Goal: Information Seeking & Learning: Compare options

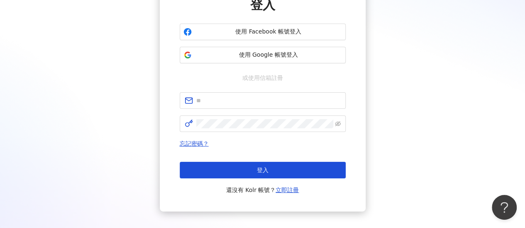
scroll to position [83, 0]
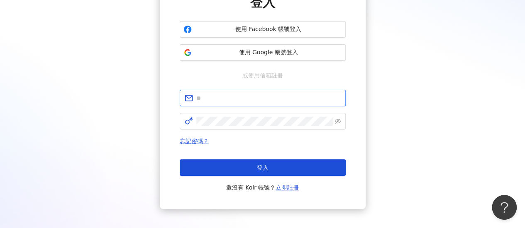
drag, startPoint x: 222, startPoint y: 97, endPoint x: 222, endPoint y: 102, distance: 5.0
click at [222, 97] on input "text" at bounding box center [268, 98] width 144 height 9
type input "**********"
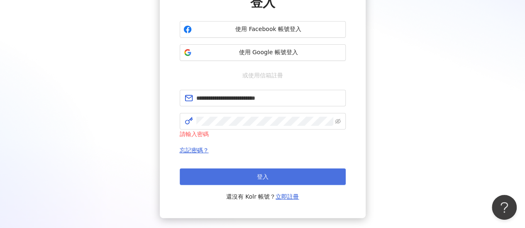
click at [240, 170] on button "登入" at bounding box center [263, 177] width 166 height 17
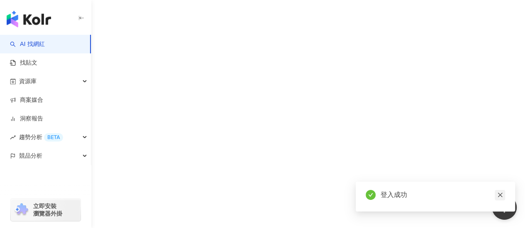
click at [503, 193] on link at bounding box center [499, 195] width 10 height 10
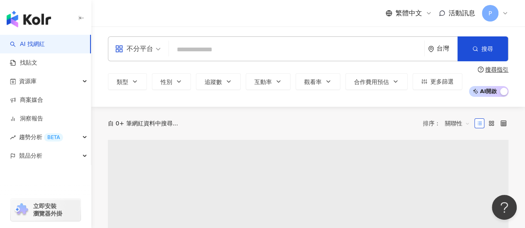
click at [222, 44] on input "search" at bounding box center [296, 50] width 248 height 16
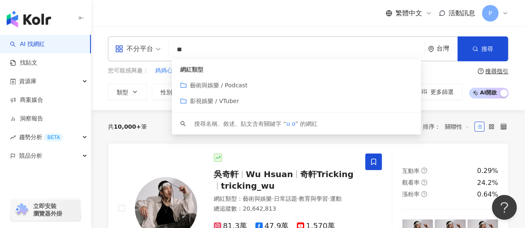
type input "*"
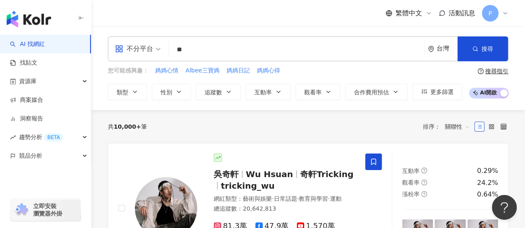
type input "*"
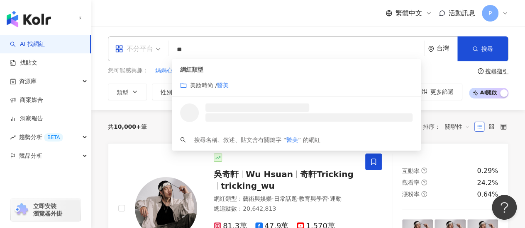
click at [143, 44] on div "不分平台" at bounding box center [134, 48] width 38 height 13
type input "**"
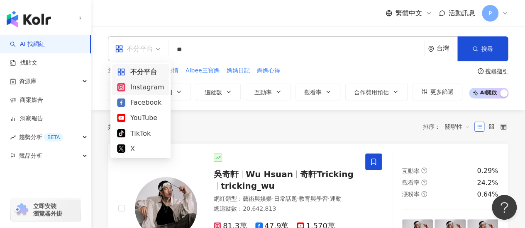
click at [148, 94] on div "Instagram" at bounding box center [140, 87] width 57 height 15
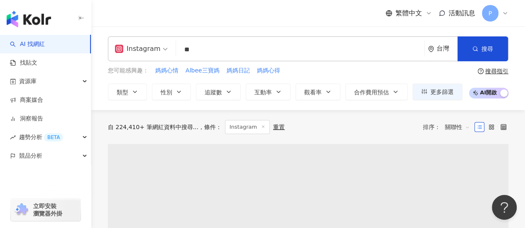
click at [205, 55] on input "**" at bounding box center [299, 50] width 241 height 16
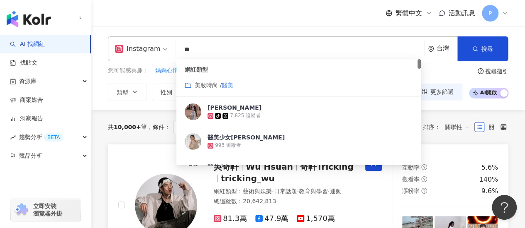
click at [121, 171] on div at bounding box center [157, 206] width 79 height 102
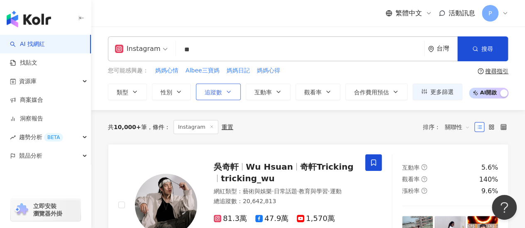
click at [219, 95] on span "追蹤數" at bounding box center [212, 92] width 17 height 7
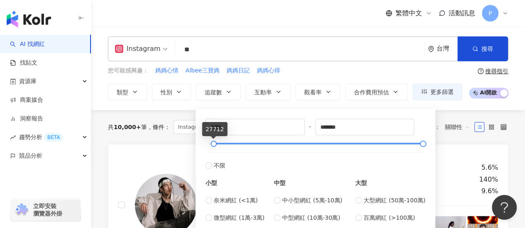
drag, startPoint x: 213, startPoint y: 143, endPoint x: 217, endPoint y: 142, distance: 4.3
click at [227, 141] on div at bounding box center [315, 143] width 215 height 5
drag, startPoint x: 210, startPoint y: 144, endPoint x: 232, endPoint y: 143, distance: 22.0
click at [232, 143] on div at bounding box center [315, 143] width 215 height 5
type input "******"
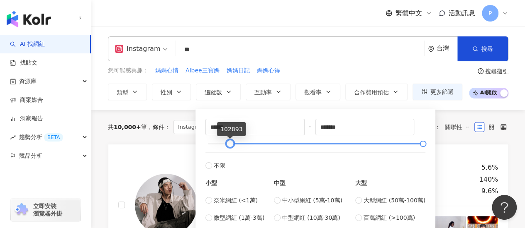
click at [227, 142] on div at bounding box center [229, 144] width 5 height 5
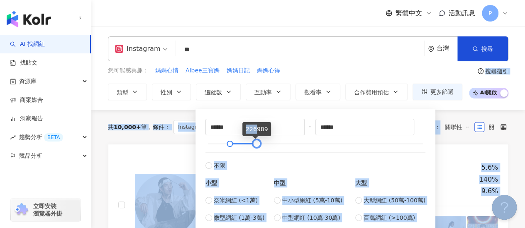
type input "******"
drag, startPoint x: 416, startPoint y: 143, endPoint x: 255, endPoint y: 136, distance: 161.4
click at [255, 136] on body "AI 找網紅 找貼文 資源庫 商案媒合 洞察報告 趨勢分析 BETA 競品分析 立即安裝 瀏覽器外掛 繁體中文 活動訊息 P Instagram ** 台灣 …" at bounding box center [262, 114] width 525 height 228
click at [136, 144] on link "吳奇軒 Wu Hsuan 奇軒Tricking tricking_wu 網紅類型 ： 藝術與娛樂 · 日常話題 · 教育與學習 · 運動 總追蹤數 ： 20,…" at bounding box center [308, 205] width 400 height 123
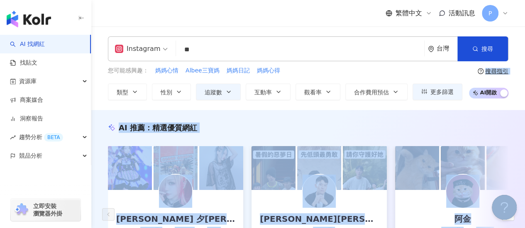
click at [479, 43] on button "搜尋" at bounding box center [482, 48] width 51 height 25
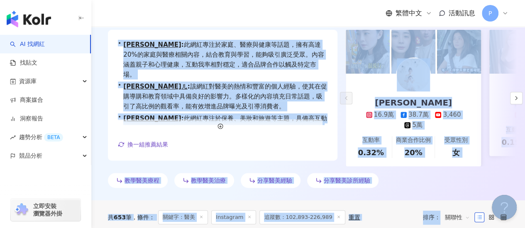
scroll to position [166, 0]
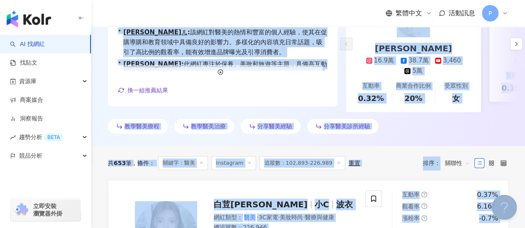
click at [431, 137] on div "教學醫美療程 教學醫美治療 分享醫美經驗 分享醫美診所經驗" at bounding box center [308, 128] width 400 height 18
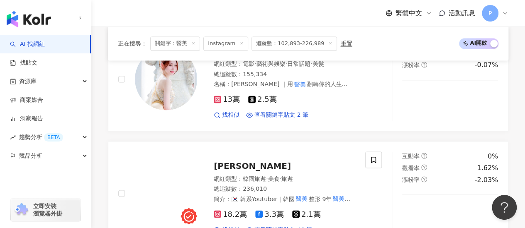
scroll to position [622, 0]
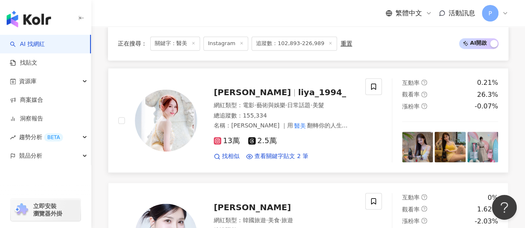
click at [226, 146] on span "13萬" at bounding box center [227, 141] width 26 height 9
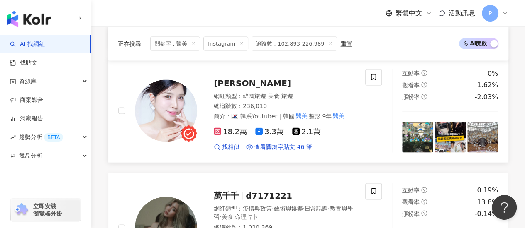
click at [229, 136] on span "18.2萬" at bounding box center [230, 131] width 33 height 9
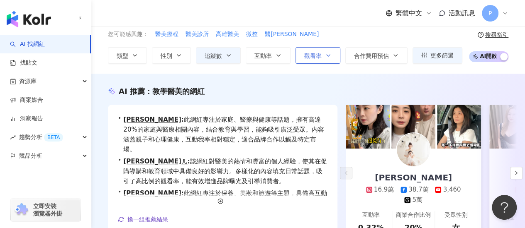
scroll to position [0, 0]
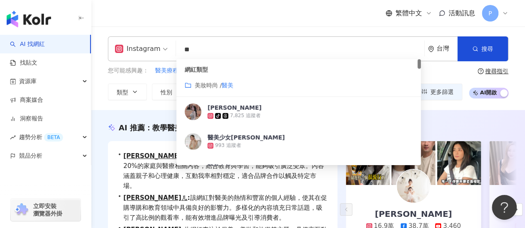
drag, startPoint x: 192, startPoint y: 48, endPoint x: 185, endPoint y: 44, distance: 8.0
click at [187, 47] on input "**" at bounding box center [299, 50] width 241 height 16
type input "*"
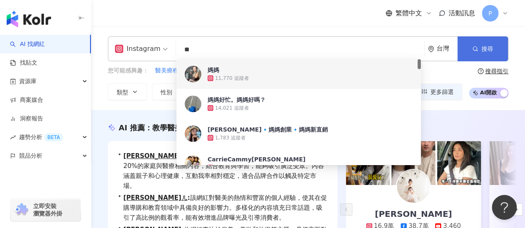
click at [496, 43] on button "搜尋" at bounding box center [482, 48] width 51 height 25
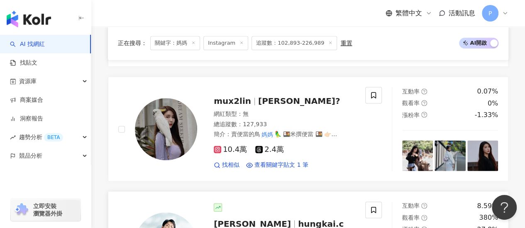
scroll to position [456, 0]
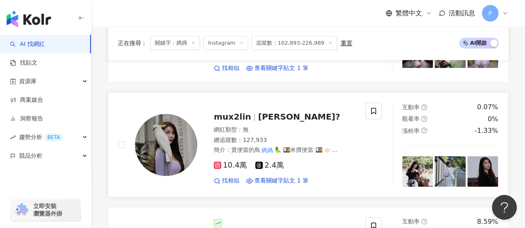
click at [233, 161] on span "10.4萬" at bounding box center [230, 165] width 33 height 9
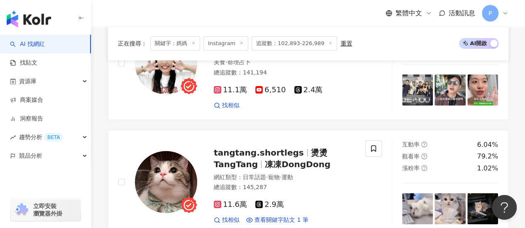
scroll to position [1617, 0]
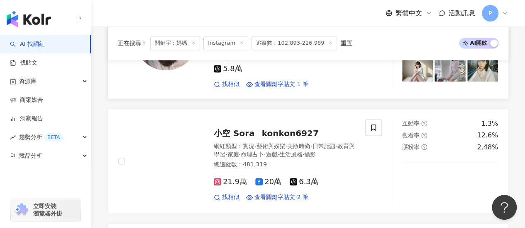
scroll to position [482, 0]
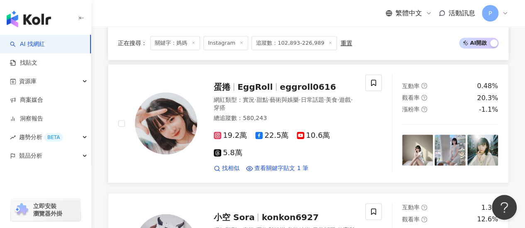
click at [227, 131] on span "19.2萬" at bounding box center [230, 135] width 33 height 9
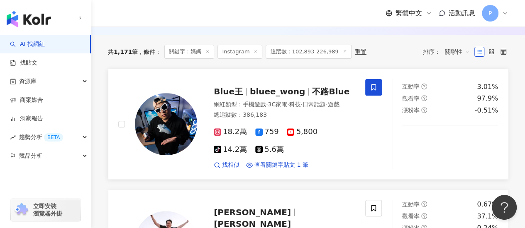
scroll to position [0, 0]
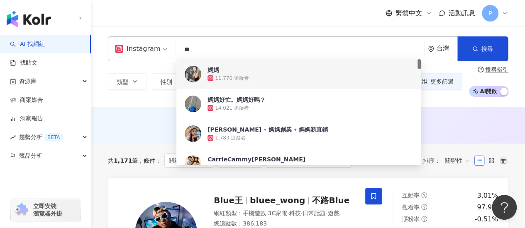
drag, startPoint x: 183, startPoint y: 45, endPoint x: 170, endPoint y: 45, distance: 13.3
click at [170, 45] on div "Instagram ** 台灣 搜尋 0a69c590-2fab-4996-90c1-23dc287c19f5 73ea26e1-4210-41e9-ab51…" at bounding box center [308, 48] width 400 height 25
click at [158, 57] on div "Instagram ** 台灣 搜尋 0a69c590-2fab-4996-90c1-23dc287c19f5 73ea26e1-4210-41e9-ab51…" at bounding box center [308, 48] width 400 height 25
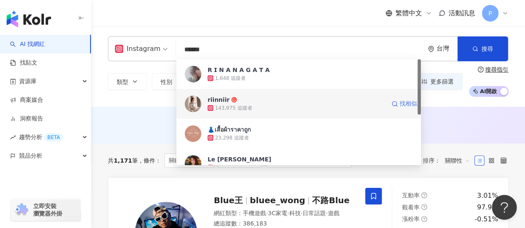
click at [410, 105] on span "找相似" at bounding box center [407, 104] width 17 height 8
type input "******"
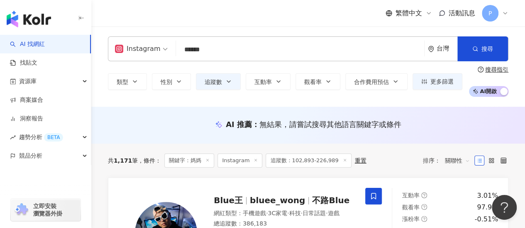
click at [119, 113] on div "AI 推薦 ： 無結果，請嘗試搜尋其他語言關鍵字或條件" at bounding box center [307, 125] width 433 height 37
click at [220, 75] on button "追蹤數" at bounding box center [218, 81] width 45 height 17
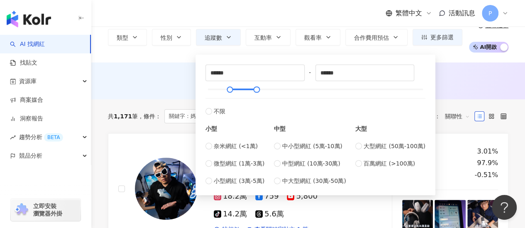
scroll to position [29, 0]
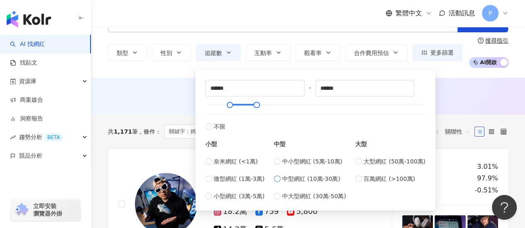
type input "******"
click at [477, 91] on div "AI 推薦 ： 無結果，請嘗試搜尋其他語言關鍵字或條件" at bounding box center [308, 95] width 400 height 10
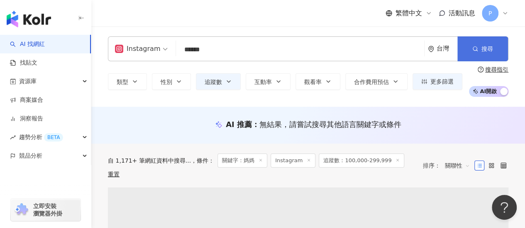
click at [469, 49] on button "搜尋" at bounding box center [482, 48] width 51 height 25
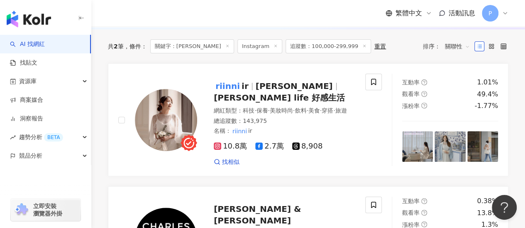
scroll to position [83, 0]
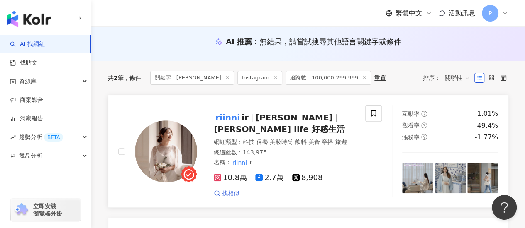
click at [221, 198] on link "找相似" at bounding box center [227, 194] width 26 height 8
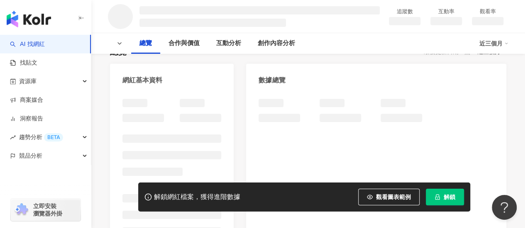
scroll to position [83, 0]
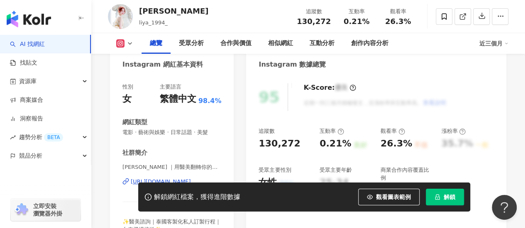
click at [182, 178] on div "https://www.instagram.com/liya_1994_/" at bounding box center [161, 181] width 60 height 7
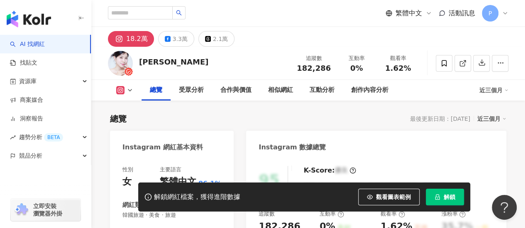
scroll to position [124, 0]
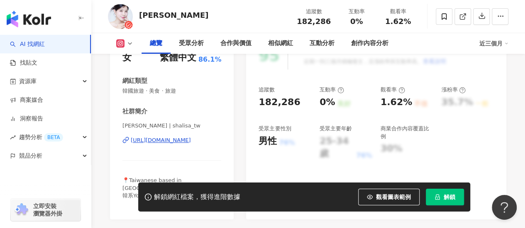
click at [171, 139] on div "https://www.instagram.com/shalisa_tw/" at bounding box center [161, 140] width 60 height 7
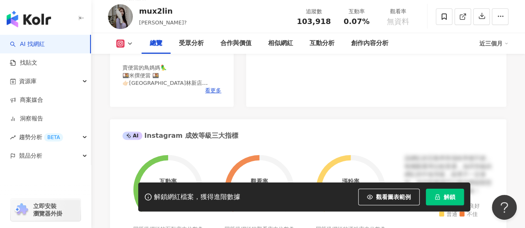
scroll to position [166, 0]
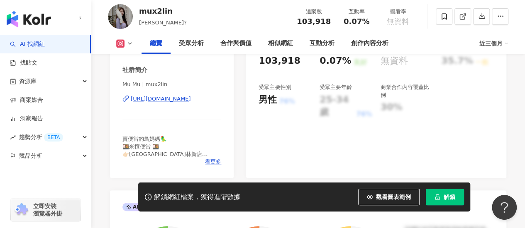
click at [149, 101] on div "https://www.instagram.com/mux2lin/" at bounding box center [161, 98] width 60 height 7
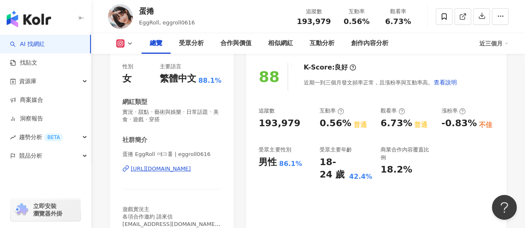
scroll to position [124, 0]
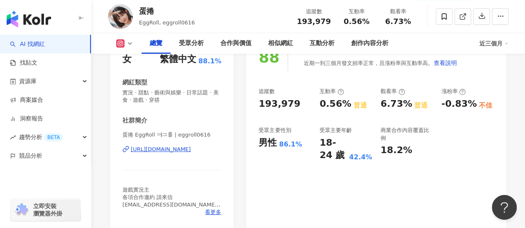
click at [171, 149] on div "[URL][DOMAIN_NAME]" at bounding box center [161, 149] width 60 height 7
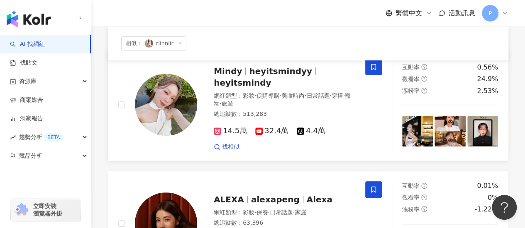
scroll to position [83, 0]
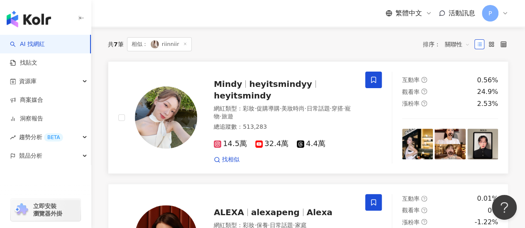
click at [223, 144] on span "14.5萬" at bounding box center [230, 144] width 33 height 9
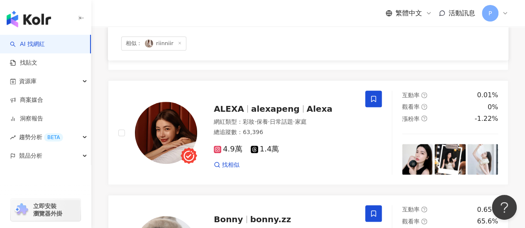
scroll to position [0, 0]
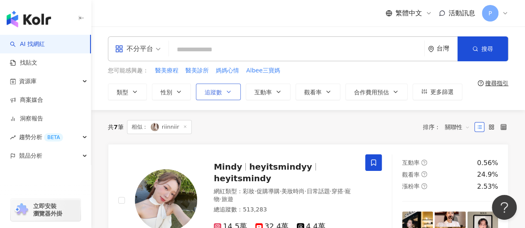
click at [222, 90] on button "追蹤數" at bounding box center [218, 92] width 45 height 17
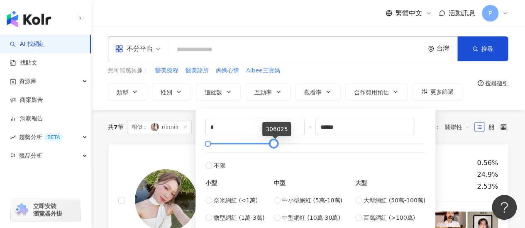
type input "******"
drag, startPoint x: 419, startPoint y: 142, endPoint x: 268, endPoint y: 141, distance: 150.9
click at [270, 142] on div at bounding box center [272, 144] width 5 height 5
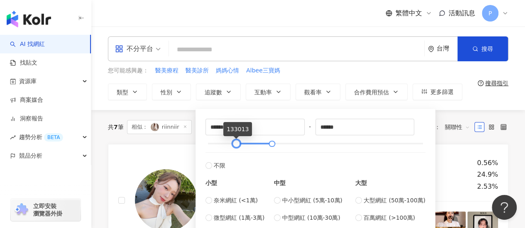
drag, startPoint x: 205, startPoint y: 146, endPoint x: 233, endPoint y: 142, distance: 28.8
click at [234, 142] on div at bounding box center [236, 144] width 5 height 5
type input "******"
click at [459, 114] on div "共 7 筆 相似： riinniir 排序： 關聯性" at bounding box center [308, 127] width 400 height 34
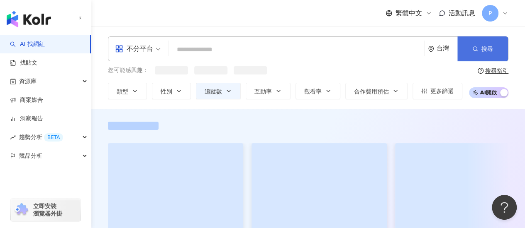
click at [479, 49] on button "搜尋" at bounding box center [482, 48] width 51 height 25
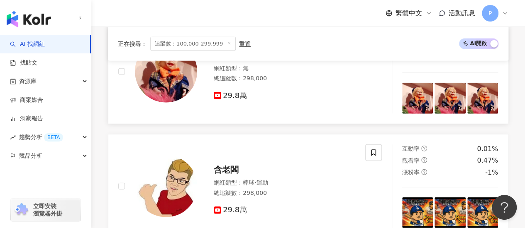
scroll to position [1078, 0]
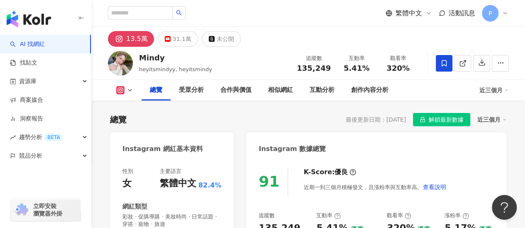
scroll to position [83, 0]
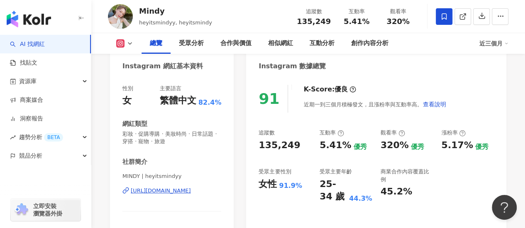
click at [171, 190] on div "[URL][DOMAIN_NAME]" at bounding box center [161, 190] width 60 height 7
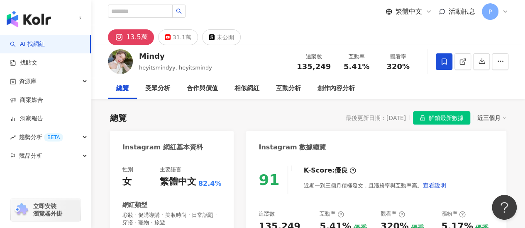
scroll to position [0, 0]
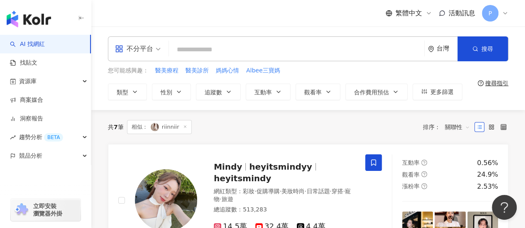
click at [208, 51] on input "search" at bounding box center [296, 50] width 248 height 16
type input "*"
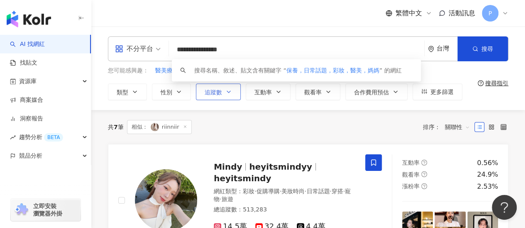
type input "**********"
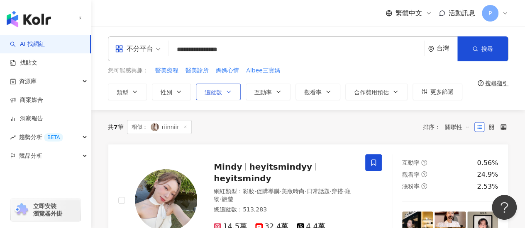
click at [209, 92] on span "追蹤數" at bounding box center [212, 92] width 17 height 7
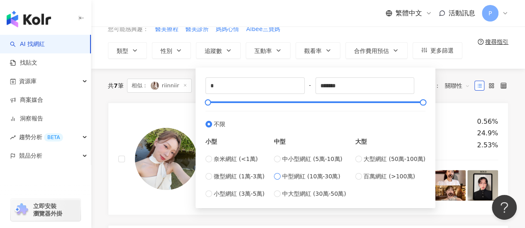
click at [313, 175] on span "中型網紅 (10萬-30萬)" at bounding box center [311, 176] width 58 height 9
type input "******"
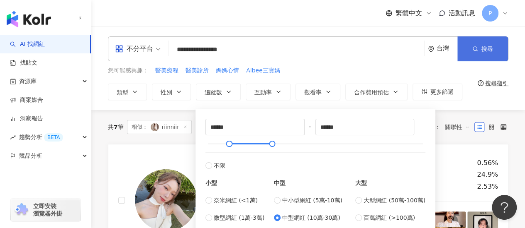
click at [470, 56] on button "搜尋" at bounding box center [482, 48] width 51 height 25
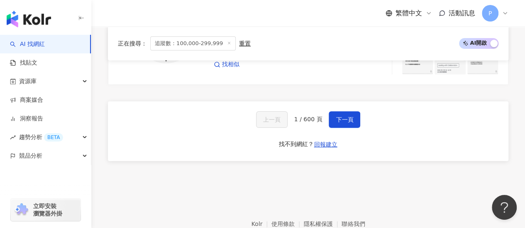
scroll to position [1659, 0]
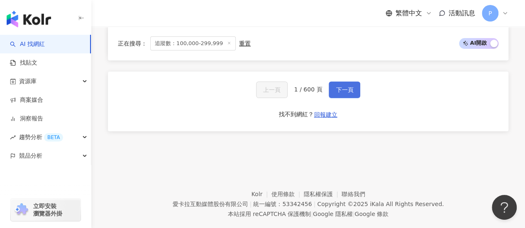
click at [338, 85] on button "下一頁" at bounding box center [344, 90] width 32 height 17
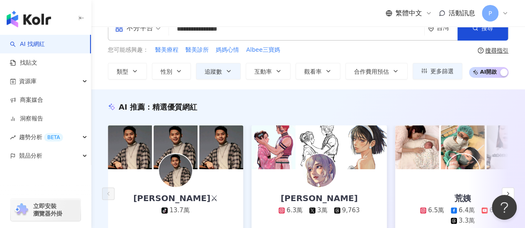
scroll to position [0, 0]
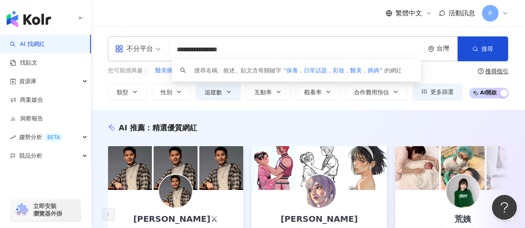
drag, startPoint x: 290, startPoint y: 53, endPoint x: 115, endPoint y: 41, distance: 175.8
click at [115, 41] on div "**********" at bounding box center [308, 48] width 400 height 25
type input "*"
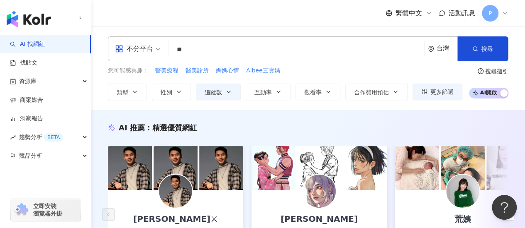
click at [147, 111] on div "AI 推薦 ： 精選優質網紅 [PERSON_NAME]⚔ tiktok-icon 13.7萬 互動率 136% 商業合作比例 6.25% 受眾性別 女 [P…" at bounding box center [307, 211] width 433 height 203
click at [226, 73] on span "媽媽心情" at bounding box center [227, 71] width 23 height 8
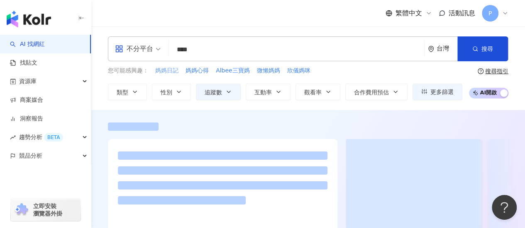
click at [166, 73] on span "媽媽日記" at bounding box center [166, 71] width 23 height 8
type input "****"
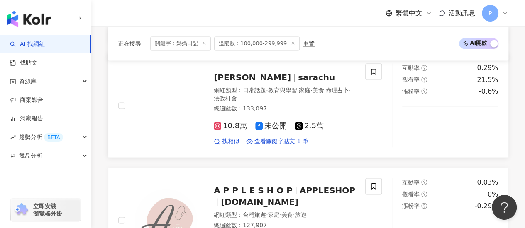
scroll to position [539, 0]
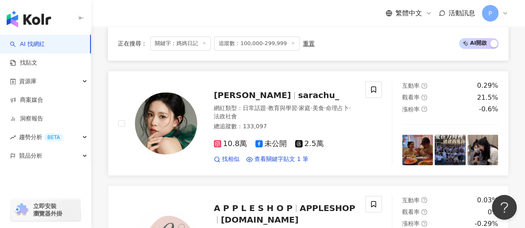
click at [231, 140] on span "10.8萬" at bounding box center [230, 144] width 33 height 9
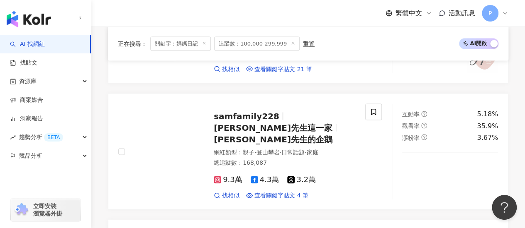
scroll to position [871, 0]
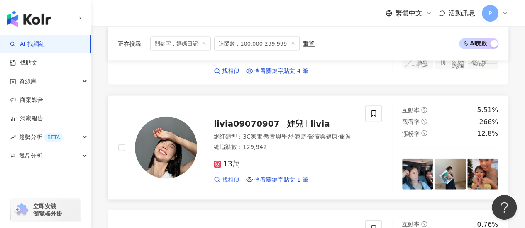
click at [229, 176] on span "找相似" at bounding box center [230, 180] width 17 height 8
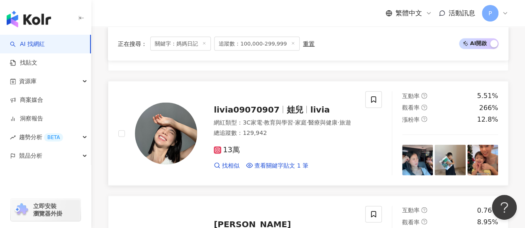
scroll to position [995, 0]
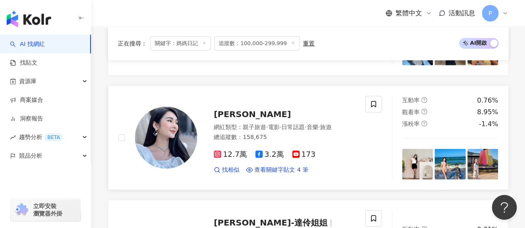
click at [219, 152] on rect at bounding box center [217, 155] width 6 height 6
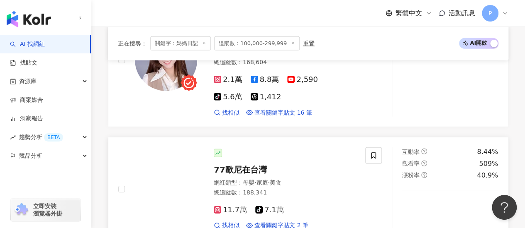
scroll to position [1244, 0]
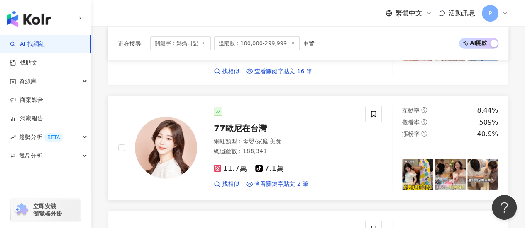
click at [236, 165] on span "11.7萬" at bounding box center [230, 169] width 33 height 9
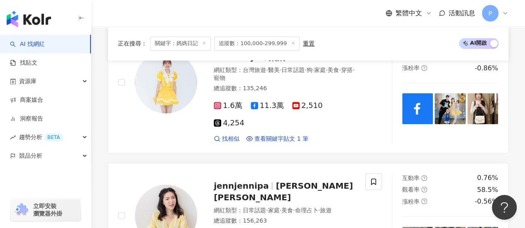
click at [202, 44] on icon at bounding box center [204, 43] width 4 height 4
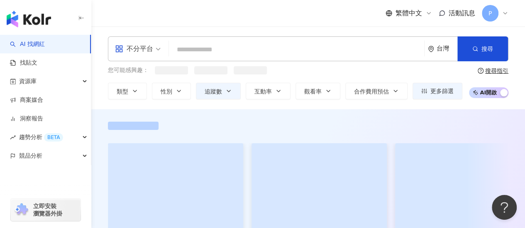
click at [220, 53] on input "search" at bounding box center [296, 50] width 248 height 16
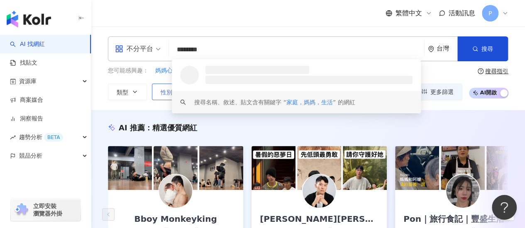
click at [159, 93] on button "性別" at bounding box center [171, 92] width 39 height 17
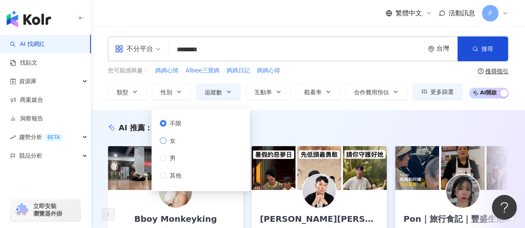
click at [168, 143] on span "女" at bounding box center [172, 140] width 12 height 9
click at [227, 95] on button "追蹤數" at bounding box center [218, 92] width 45 height 17
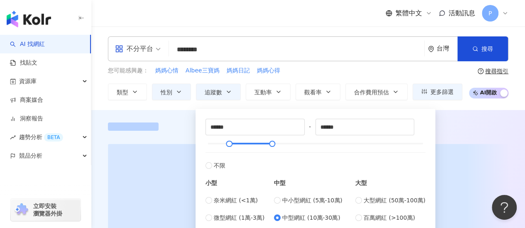
click at [480, 130] on div at bounding box center [308, 127] width 400 height 8
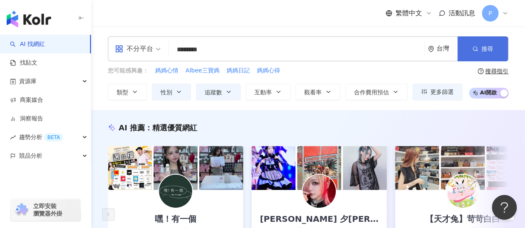
click at [480, 51] on button "搜尋" at bounding box center [482, 48] width 51 height 25
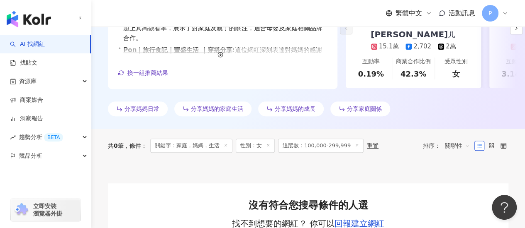
scroll to position [97, 0]
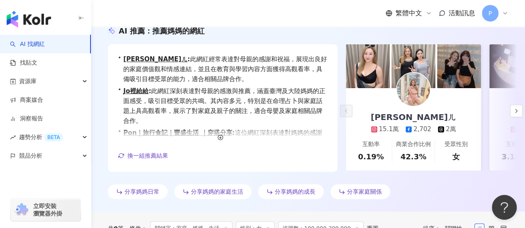
click at [192, 190] on span "分享媽媽的家庭生活" at bounding box center [217, 192] width 52 height 7
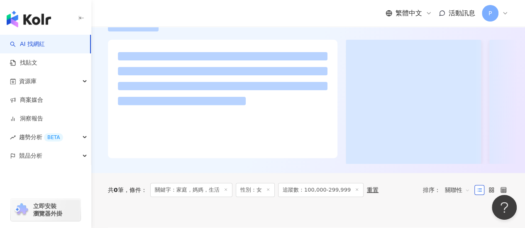
scroll to position [56, 0]
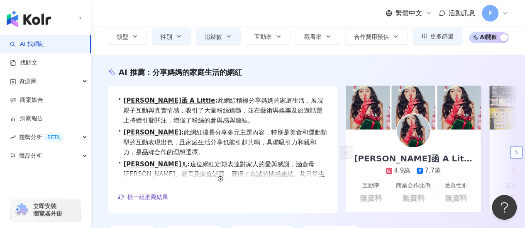
click at [517, 153] on icon "button" at bounding box center [515, 152] width 7 height 7
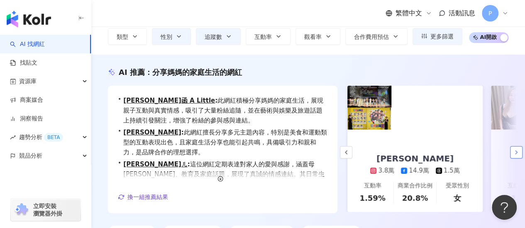
scroll to position [0, 143]
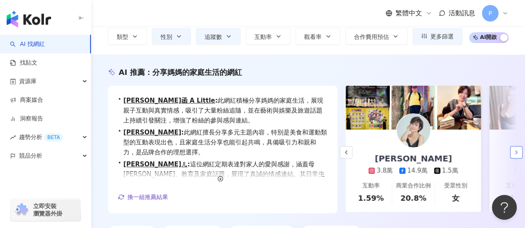
click at [515, 153] on polyline "button" at bounding box center [516, 152] width 2 height 3
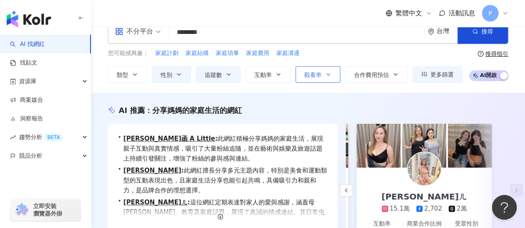
scroll to position [0, 0]
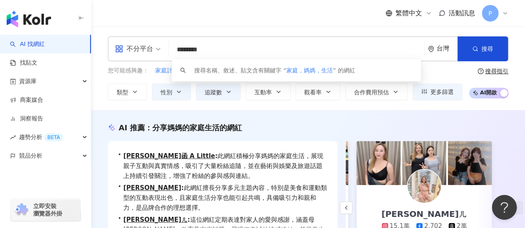
drag, startPoint x: 212, startPoint y: 49, endPoint x: 234, endPoint y: 49, distance: 22.0
click at [234, 49] on input "********" at bounding box center [296, 50] width 248 height 16
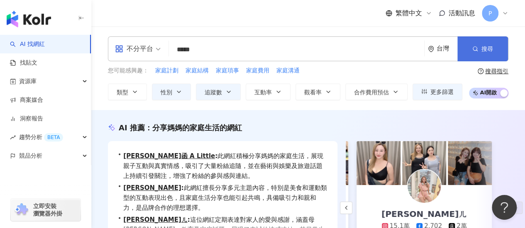
click at [476, 58] on button "搜尋" at bounding box center [482, 48] width 51 height 25
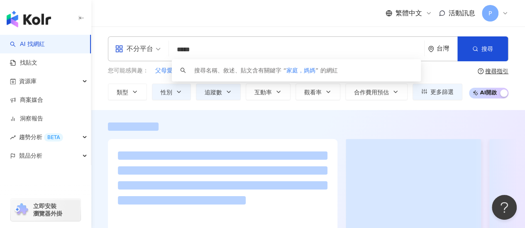
drag, startPoint x: 191, startPoint y: 51, endPoint x: 237, endPoint y: 52, distance: 46.4
click at [237, 52] on input "*****" at bounding box center [296, 50] width 248 height 16
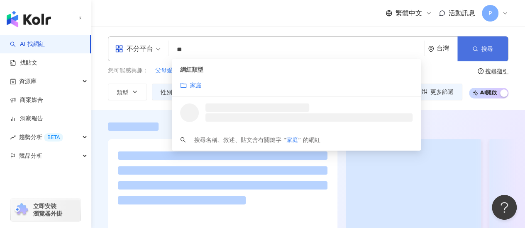
type input "**"
click at [491, 48] on span "搜尋" at bounding box center [487, 49] width 12 height 7
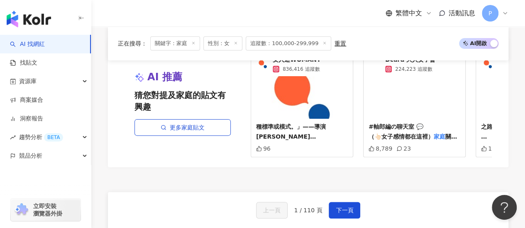
scroll to position [1637, 0]
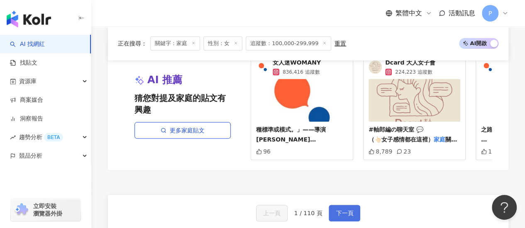
click at [354, 205] on button "下一頁" at bounding box center [344, 213] width 32 height 17
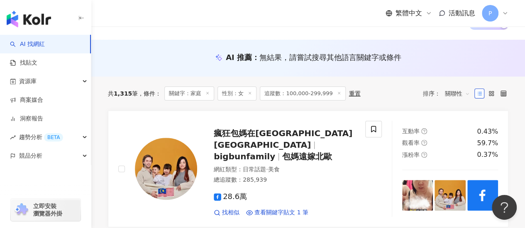
scroll to position [0, 0]
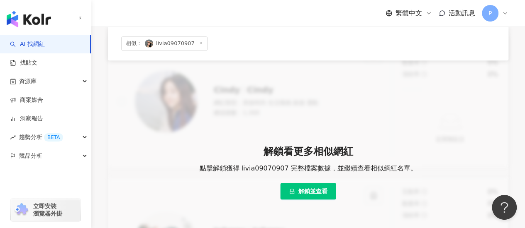
scroll to position [290, 0]
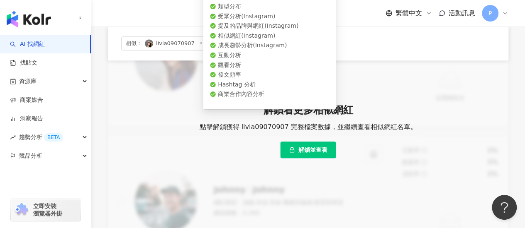
click at [318, 147] on span "解鎖並查看" at bounding box center [312, 150] width 29 height 7
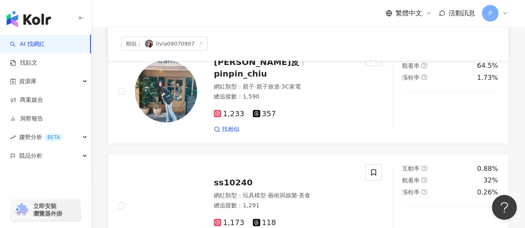
scroll to position [856, 0]
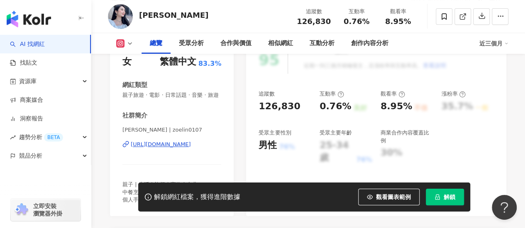
scroll to position [124, 0]
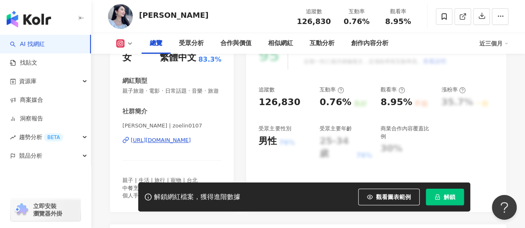
click at [184, 144] on div "[URL][DOMAIN_NAME]" at bounding box center [161, 140] width 60 height 7
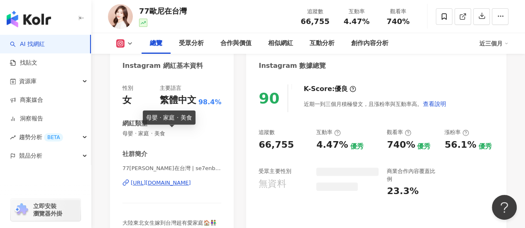
scroll to position [166, 0]
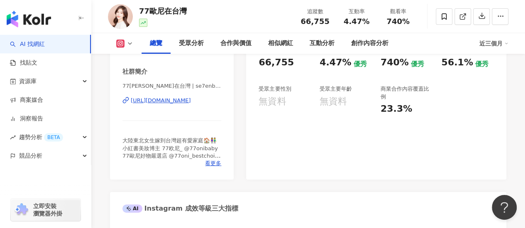
click at [178, 102] on div "[URL][DOMAIN_NAME]" at bounding box center [161, 100] width 60 height 7
